Goal: Task Accomplishment & Management: Manage account settings

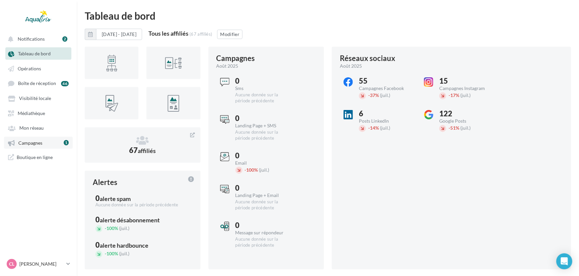
click at [27, 143] on span "Campagnes" at bounding box center [30, 143] width 24 height 6
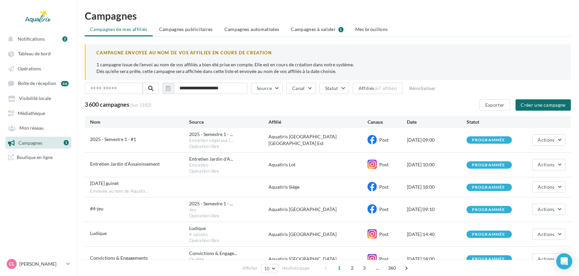
click at [324, 29] on span "Campagnes à valider" at bounding box center [313, 29] width 45 height 7
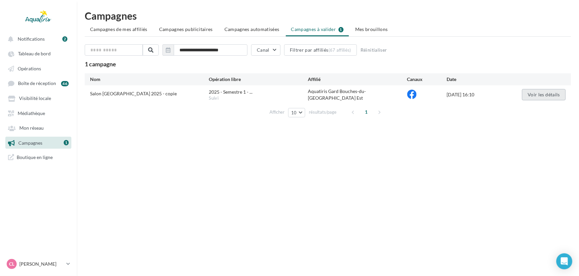
click at [537, 96] on button "Voir les détails" at bounding box center [544, 94] width 44 height 11
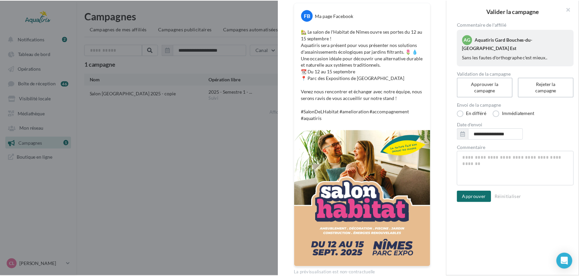
scroll to position [103, 0]
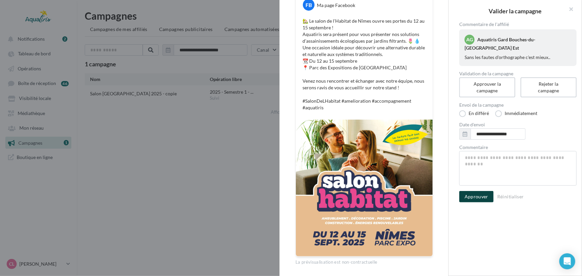
click at [481, 202] on button "Approuver" at bounding box center [476, 196] width 34 height 11
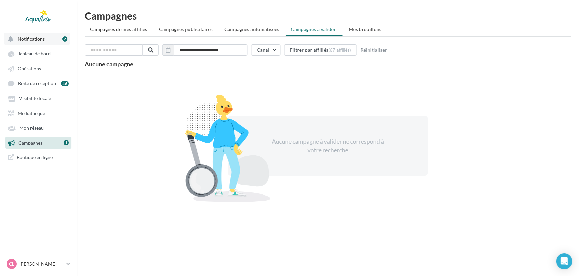
click at [36, 34] on button "Notifications 2" at bounding box center [37, 39] width 66 height 12
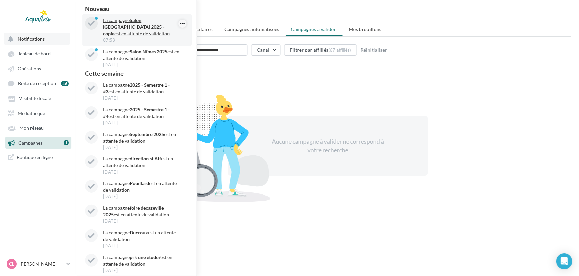
click at [180, 23] on icon "button" at bounding box center [182, 24] width 5 height 8
click at [175, 35] on button "Archiver" at bounding box center [153, 36] width 67 height 15
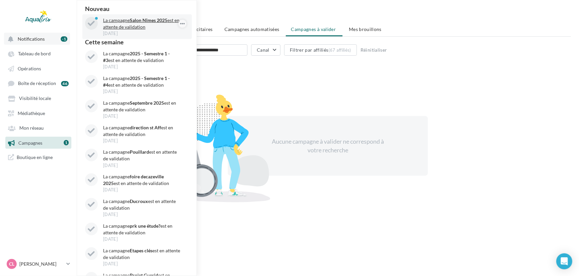
click at [183, 23] on button "button" at bounding box center [182, 24] width 8 height 8
click at [171, 36] on button "Archiver" at bounding box center [153, 36] width 67 height 15
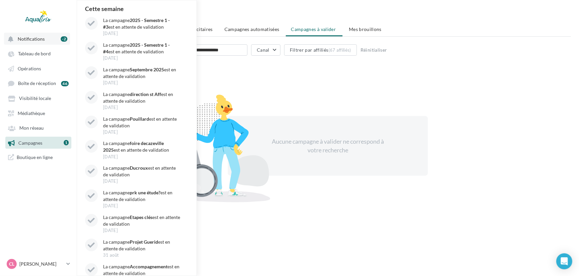
click at [28, 270] on div "CL [PERSON_NAME] [EMAIL_ADDRESS][DOMAIN_NAME]" at bounding box center [38, 264] width 66 height 13
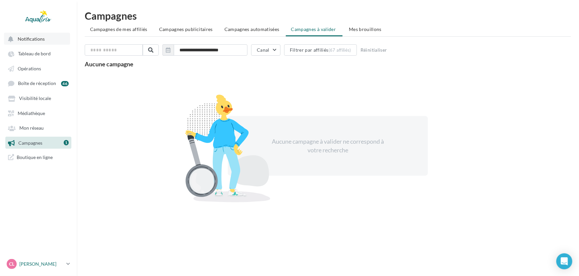
click at [36, 263] on p "[PERSON_NAME]" at bounding box center [41, 264] width 44 height 7
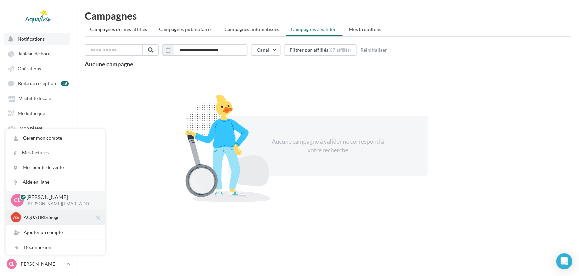
click at [47, 219] on p "AQUATIRIS Siège" at bounding box center [60, 217] width 73 height 7
